Goal: Information Seeking & Learning: Find specific fact

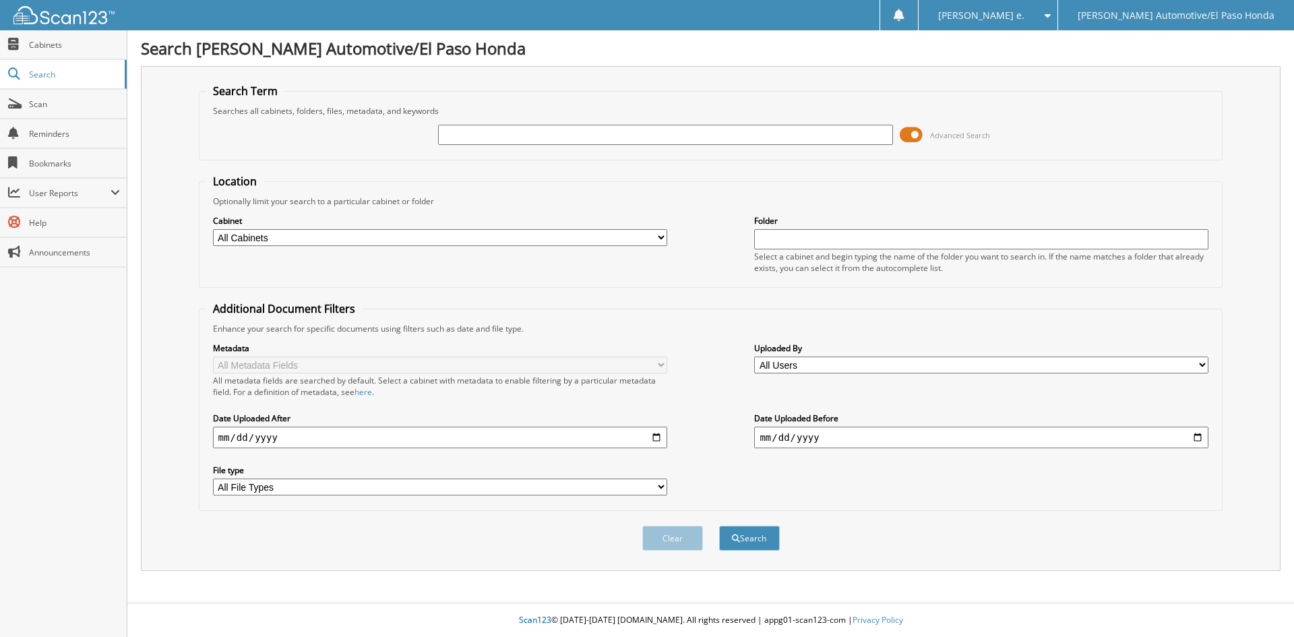
drag, startPoint x: 472, startPoint y: 131, endPoint x: 529, endPoint y: 141, distance: 57.5
click at [483, 133] on input "text" at bounding box center [665, 135] width 454 height 20
type input "52418"
click at [752, 535] on button "Search" at bounding box center [749, 538] width 61 height 25
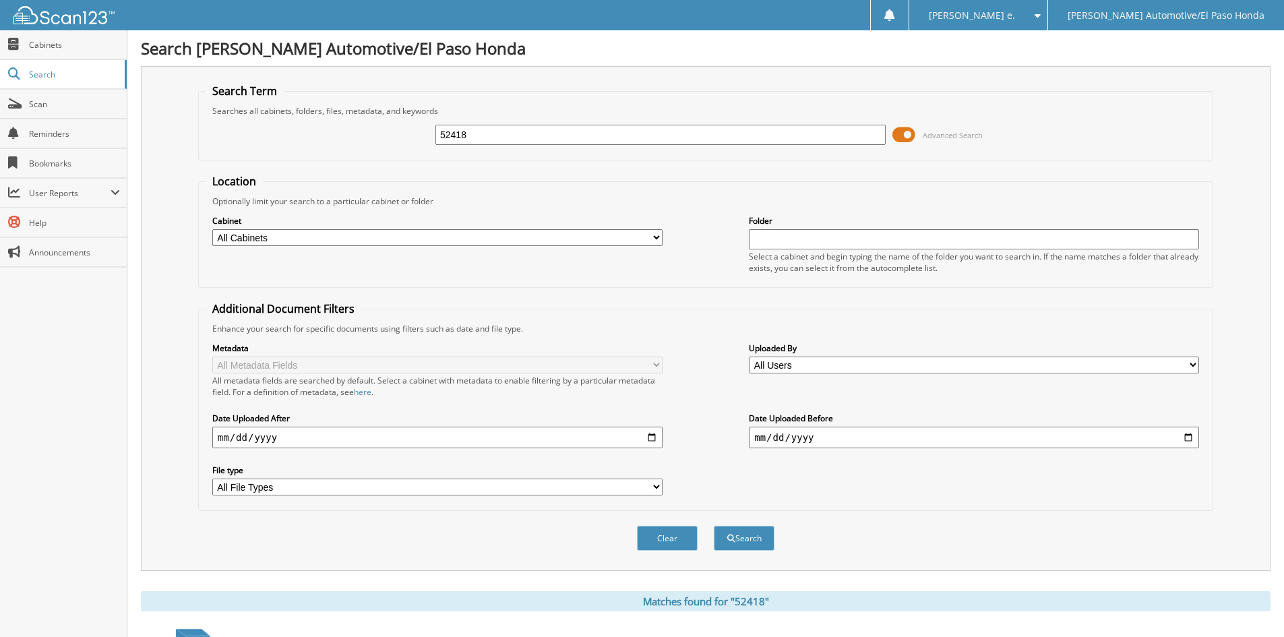
click at [485, 132] on input "52418" at bounding box center [661, 135] width 450 height 20
type input "51928B"
click at [753, 537] on button "Search" at bounding box center [744, 538] width 61 height 25
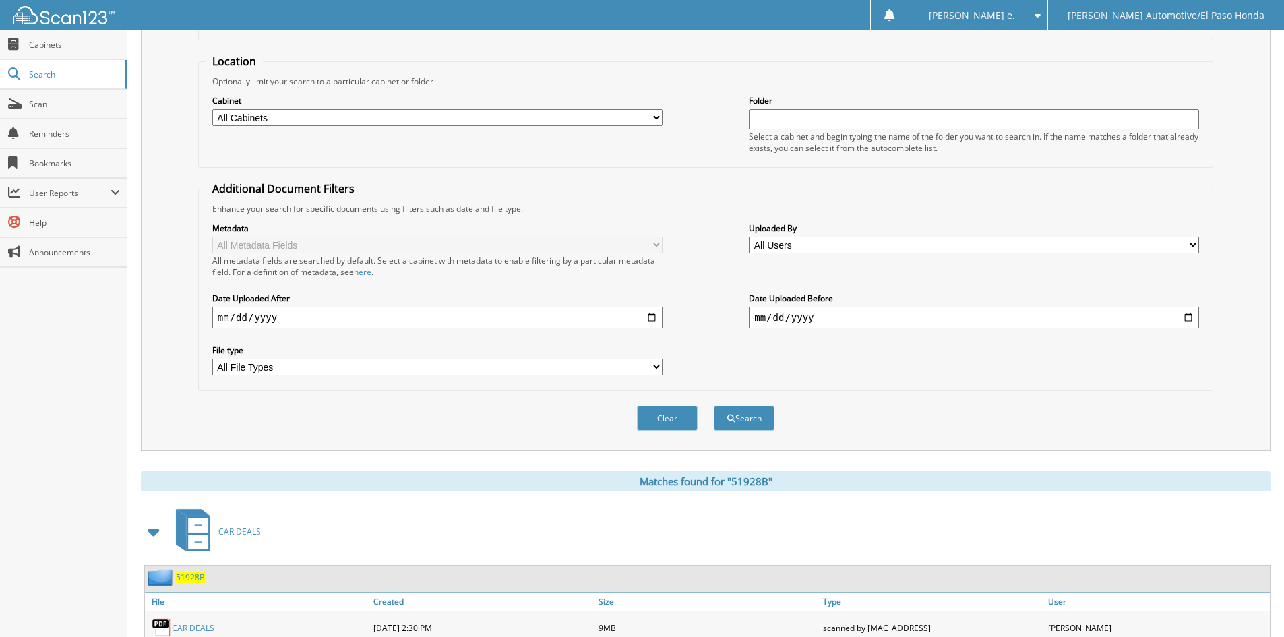
scroll to position [191, 0]
